Goal: Information Seeking & Learning: Learn about a topic

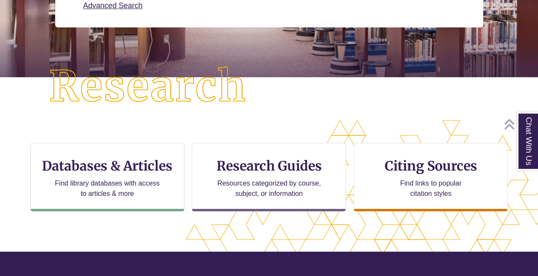
scroll to position [170, 0]
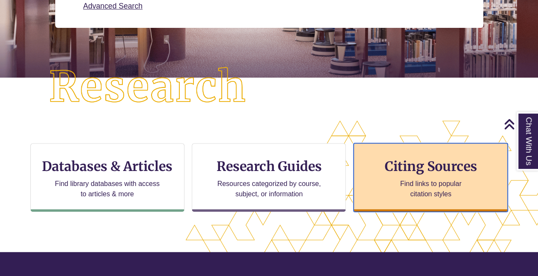
click at [410, 176] on div "Citing Sources Find links to popular citation styles" at bounding box center [431, 177] width 154 height 69
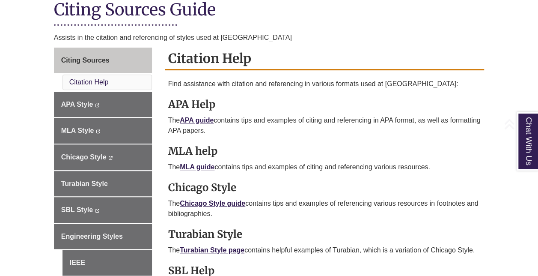
scroll to position [212, 0]
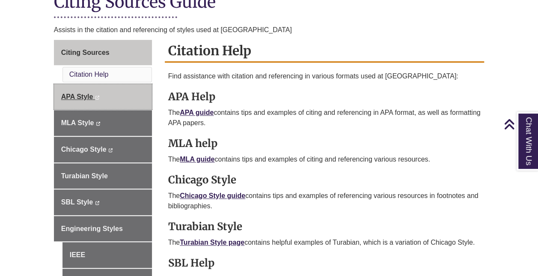
click at [112, 101] on link "APA Style This link opens in a new window This link opens in a new window" at bounding box center [103, 97] width 98 height 26
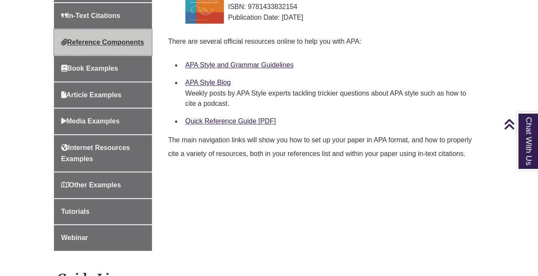
scroll to position [348, 0]
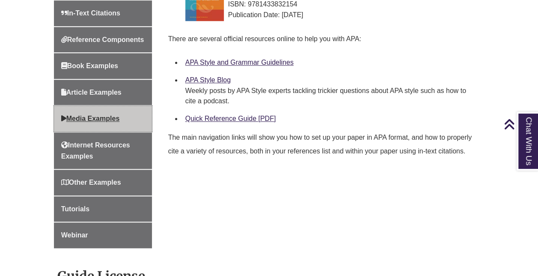
click at [122, 131] on link "Media Examples" at bounding box center [103, 119] width 98 height 26
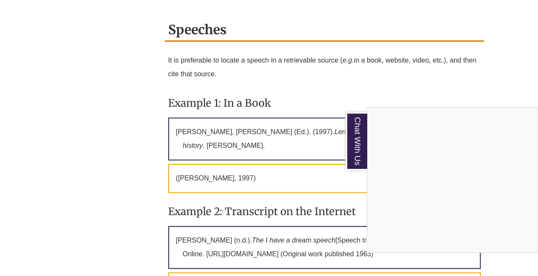
scroll to position [2113, 0]
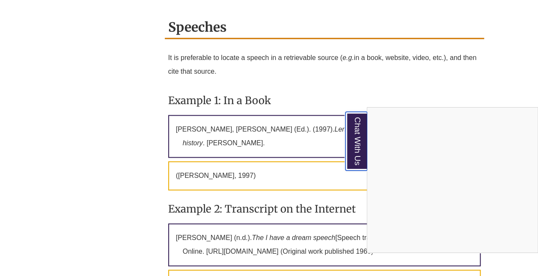
click at [351, 131] on link "Chat With Us" at bounding box center [357, 141] width 22 height 59
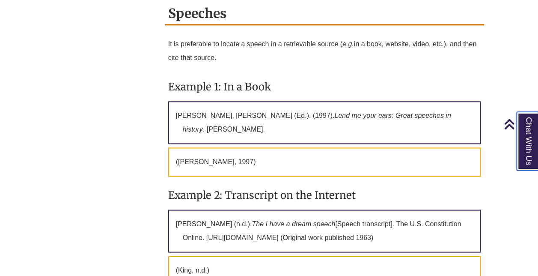
scroll to position [2128, 0]
